Goal: Task Accomplishment & Management: Use online tool/utility

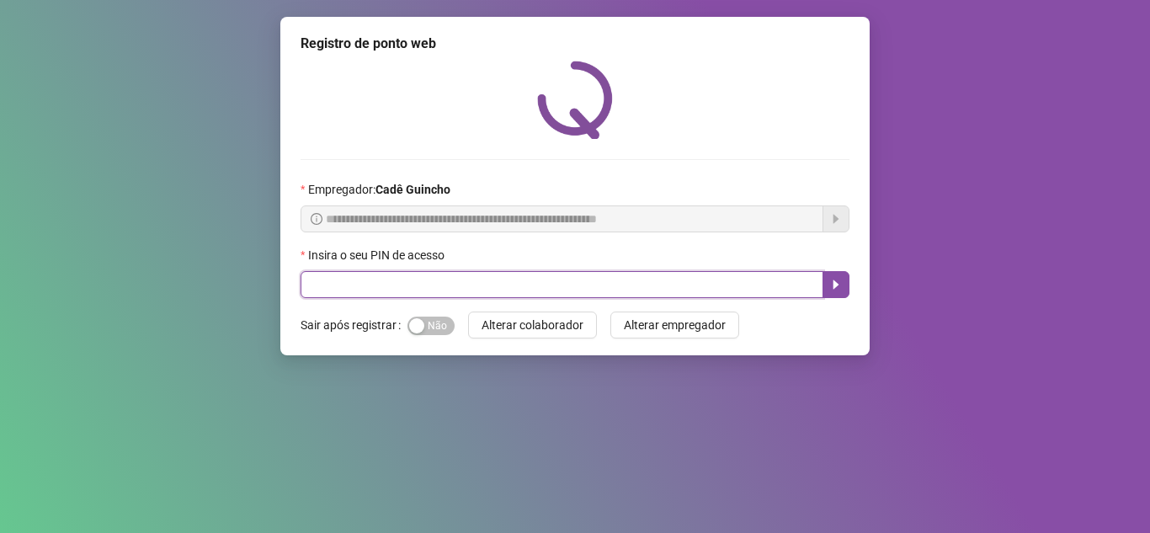
click at [549, 288] on input "text" at bounding box center [562, 284] width 523 height 27
click at [535, 288] on input "text" at bounding box center [562, 284] width 523 height 27
type input "*****"
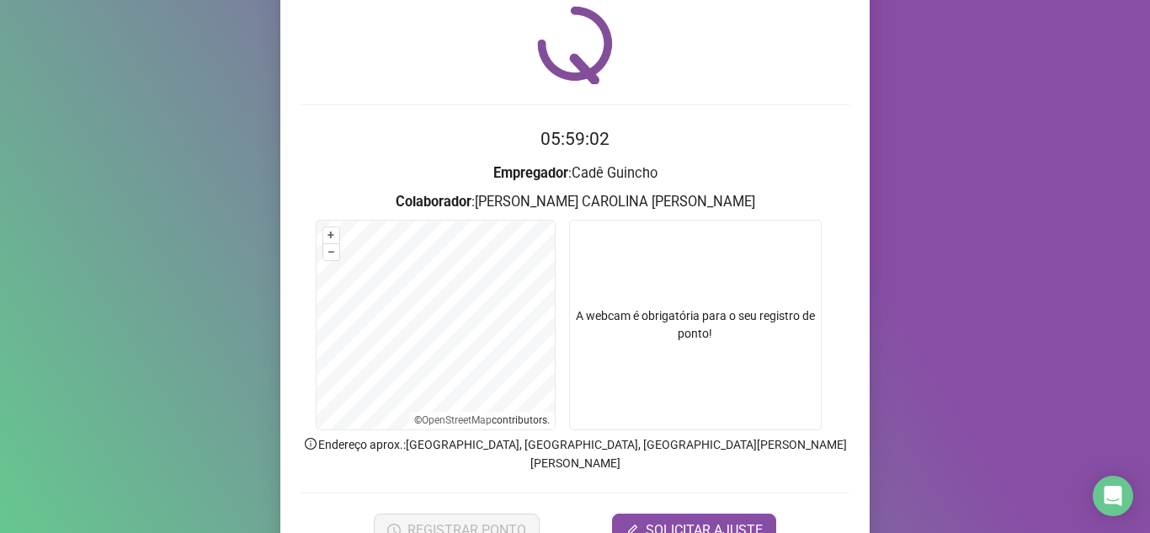
scroll to position [125, 0]
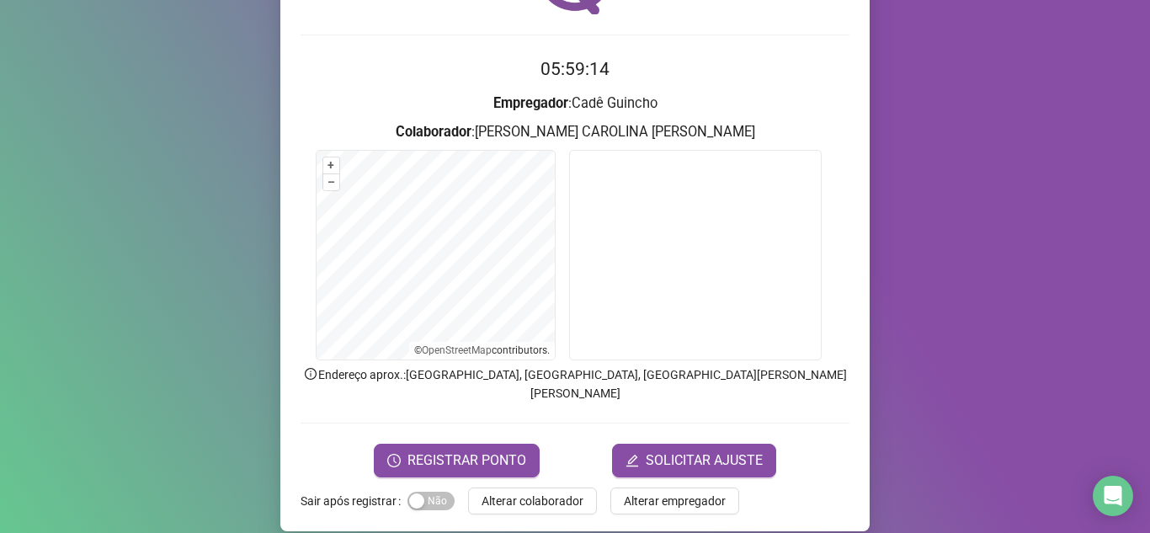
click at [484, 460] on div "Registro [PERSON_NAME] web 05:59:14 Empregador : [PERSON_NAME] : [PERSON_NAME] …" at bounding box center [574, 211] width 589 height 639
click at [471, 450] on span "REGISTRAR PONTO" at bounding box center [466, 460] width 119 height 20
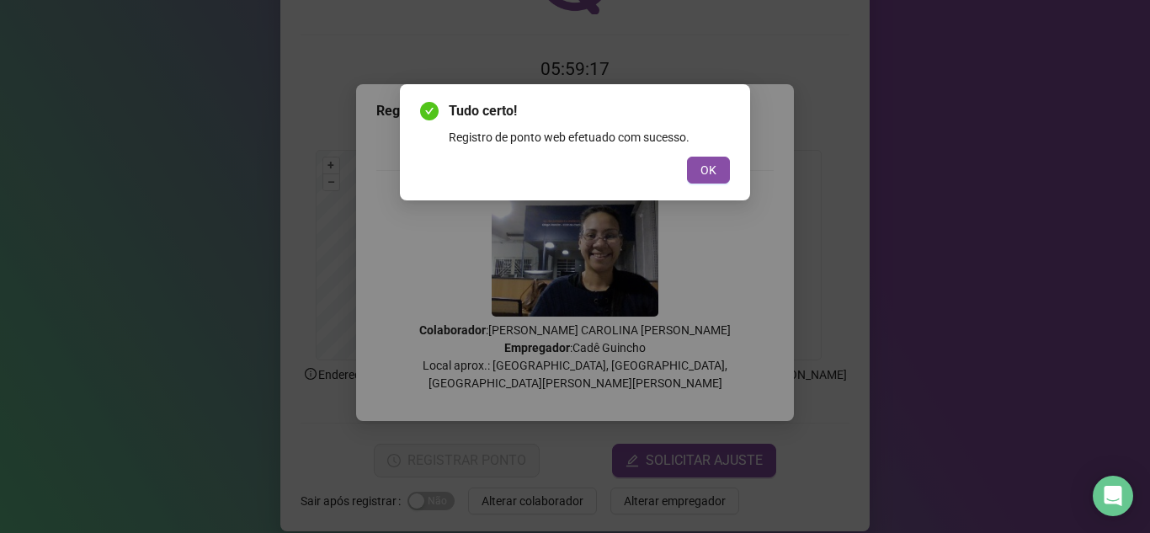
click at [711, 152] on div "Tudo certo! Registro de ponto web efetuado com sucesso. OK" at bounding box center [575, 142] width 310 height 82
click at [689, 172] on button "OK" at bounding box center [708, 170] width 43 height 27
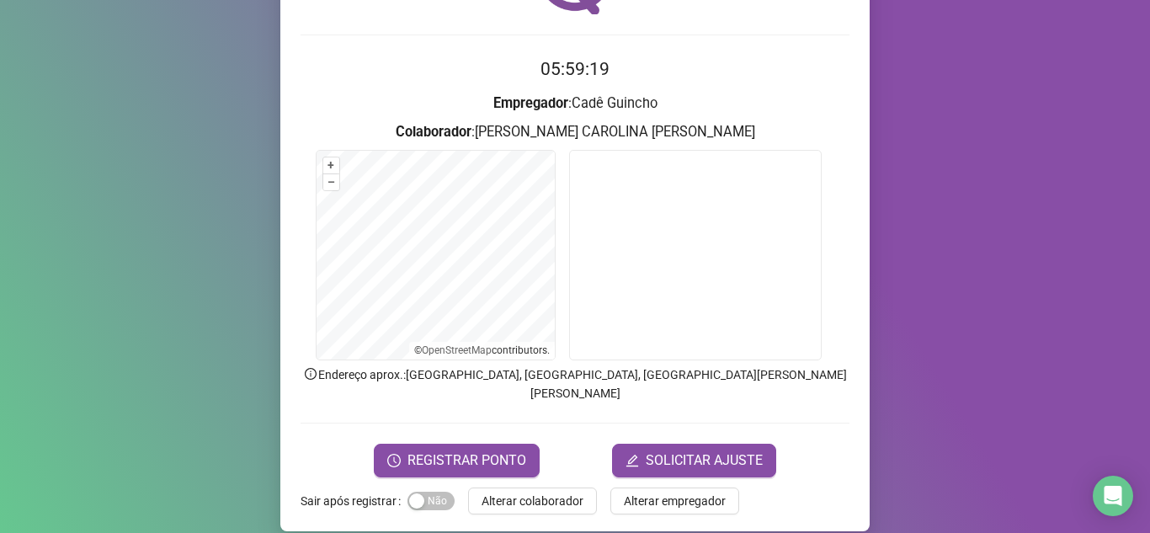
click at [931, 179] on div "Registro [PERSON_NAME] web 05:59:19 Empregador : [PERSON_NAME] : [PERSON_NAME] …" at bounding box center [575, 266] width 1150 height 533
